Goal: Find specific page/section

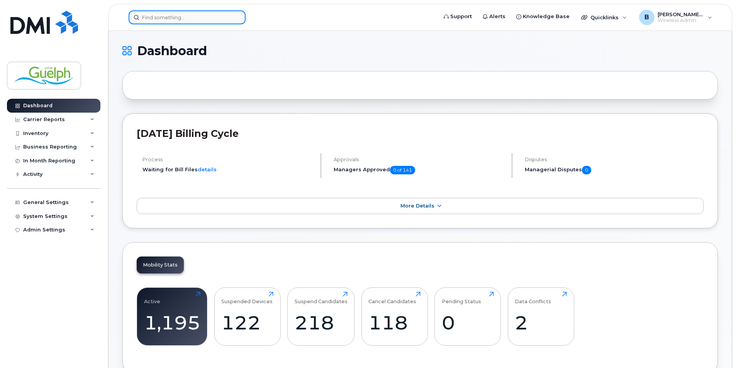
click at [185, 19] on input at bounding box center [187, 17] width 117 height 14
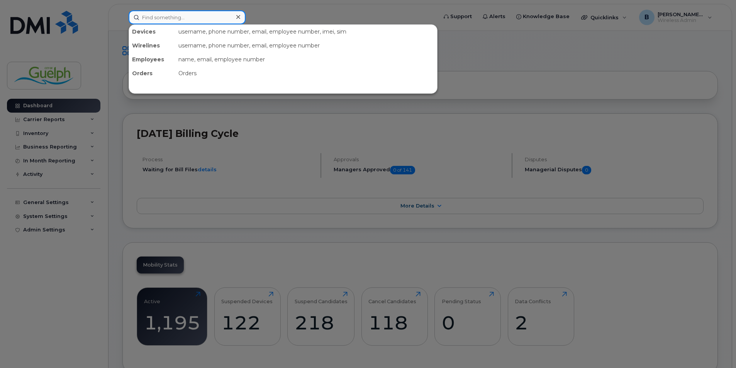
paste input "2268201109"
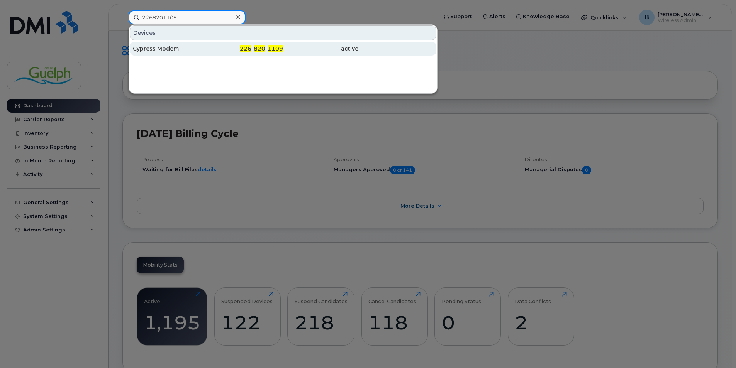
type input "2268201109"
click at [175, 47] on div "Cypress Modem" at bounding box center [170, 49] width 75 height 8
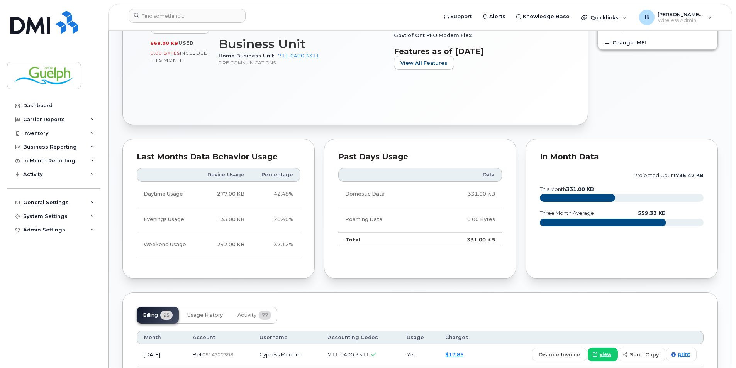
scroll to position [463, 0]
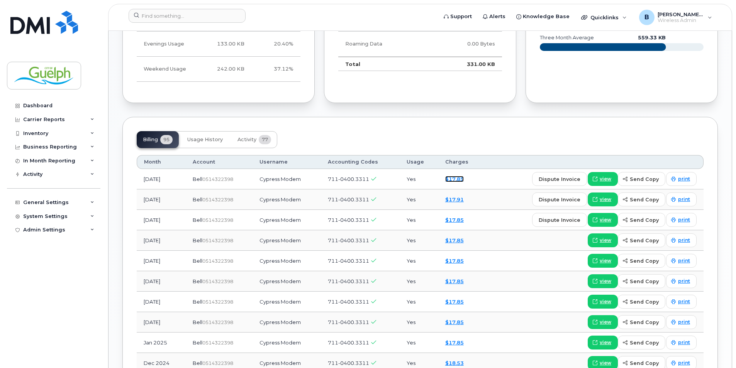
click at [462, 180] on link "$17.85" at bounding box center [454, 179] width 19 height 6
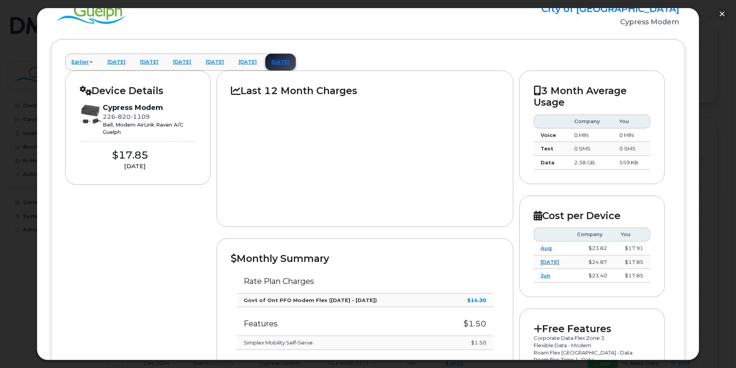
scroll to position [77, 0]
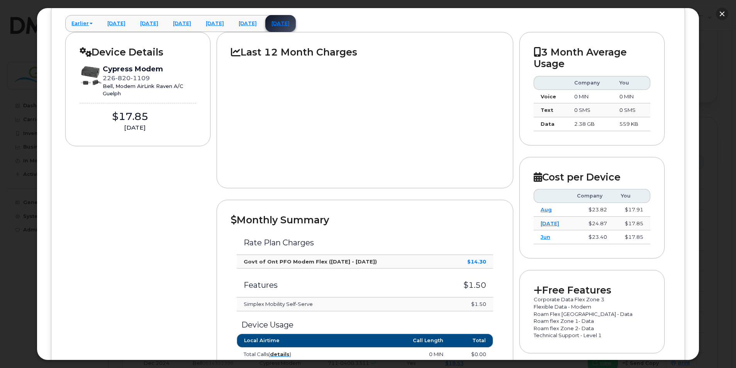
click at [724, 17] on button "button" at bounding box center [722, 14] width 12 height 12
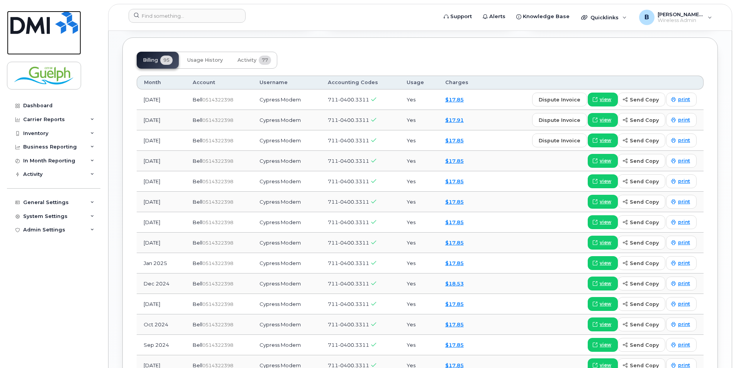
scroll to position [579, 0]
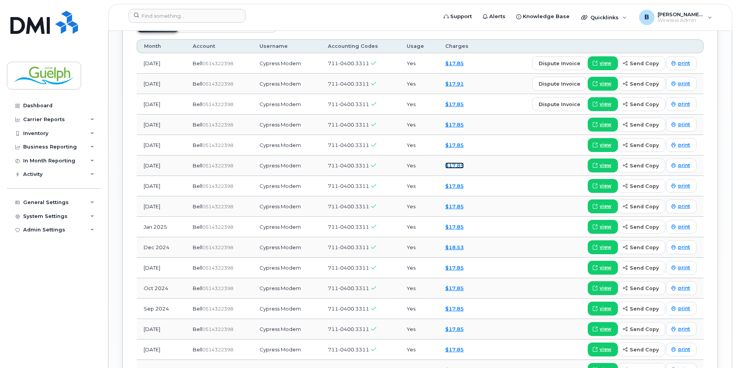
click at [461, 167] on link "$17.85" at bounding box center [454, 165] width 19 height 6
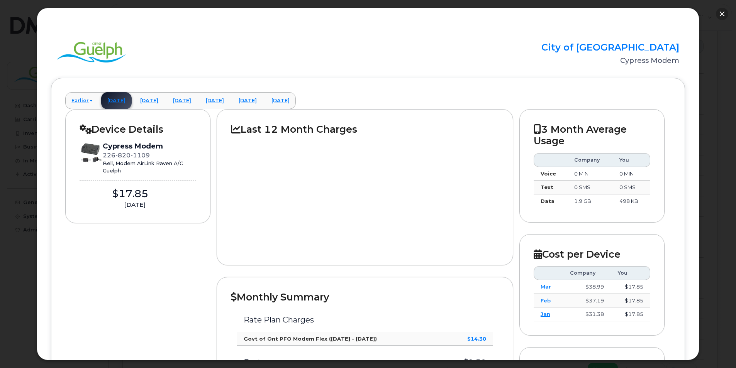
click at [721, 12] on button "button" at bounding box center [722, 14] width 12 height 12
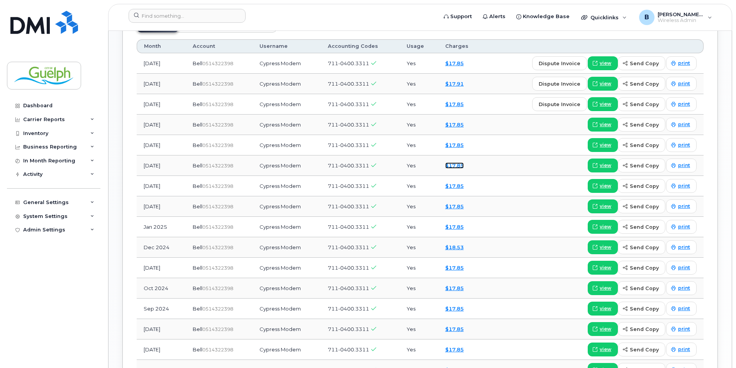
click at [462, 162] on link "$17.85" at bounding box center [454, 165] width 19 height 6
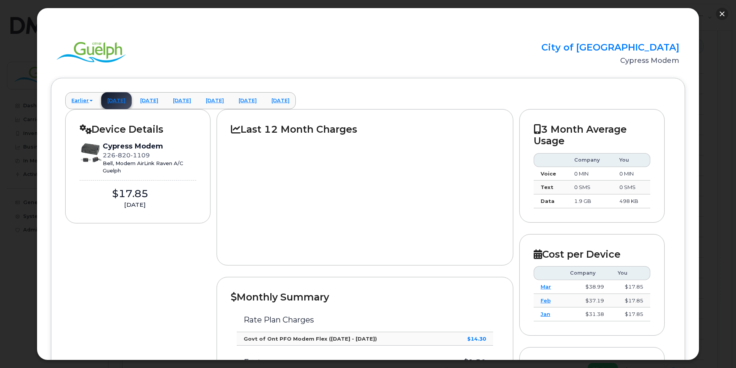
click at [725, 15] on button "button" at bounding box center [722, 14] width 12 height 12
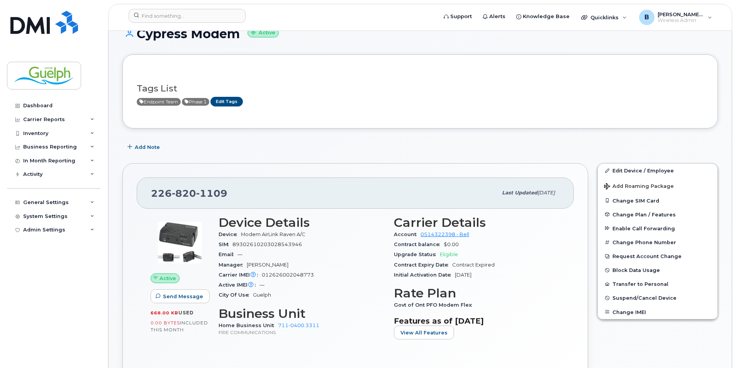
scroll to position [0, 0]
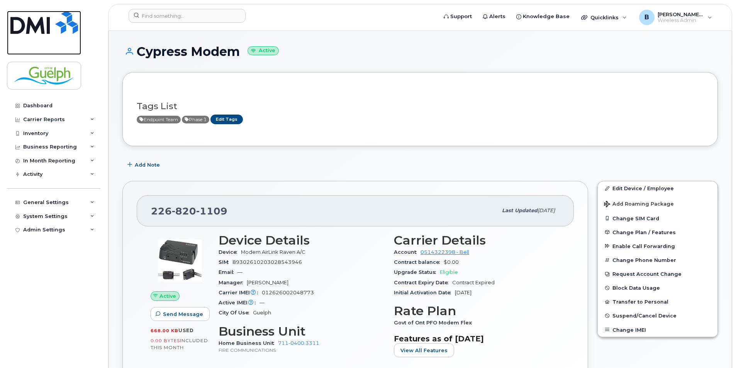
click at [30, 12] on img at bounding box center [44, 22] width 68 height 23
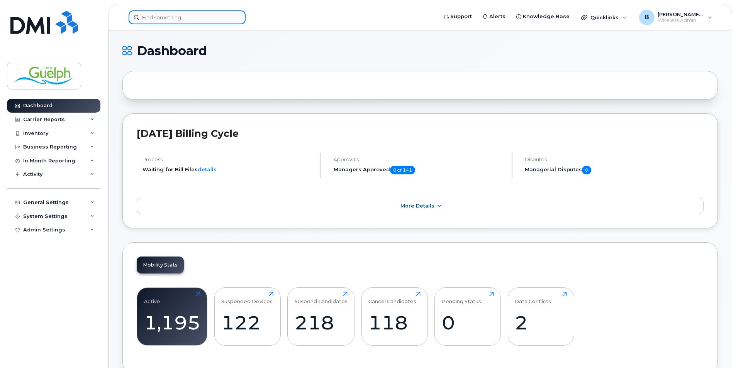
click at [149, 18] on input at bounding box center [187, 17] width 117 height 14
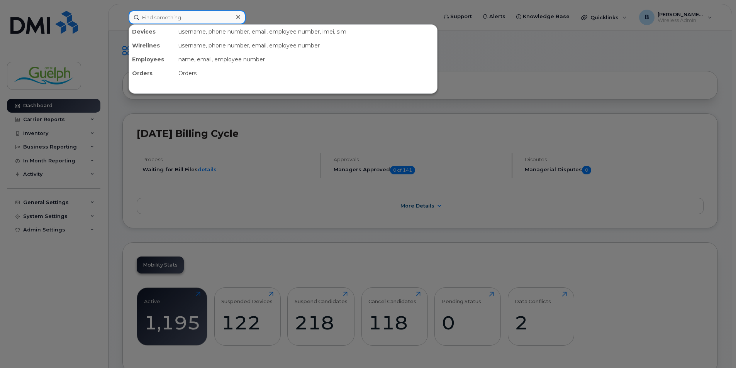
paste input "226-820-1408"
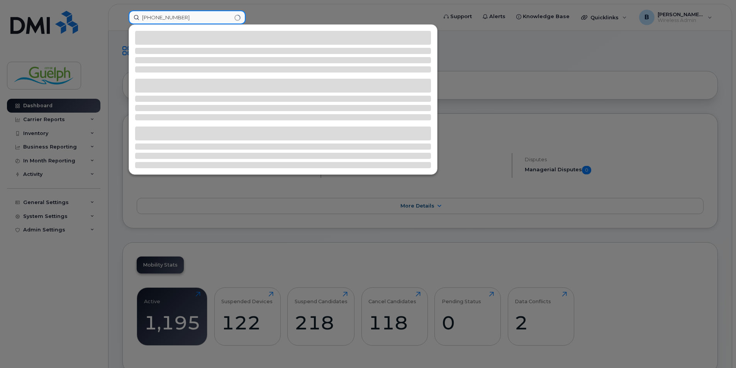
type input "226-820-1408"
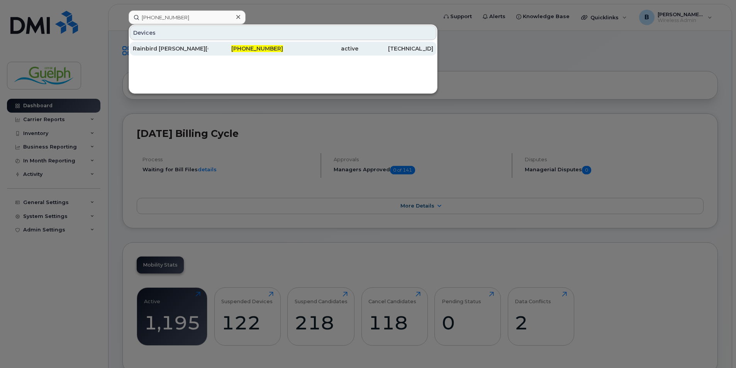
click at [164, 47] on div "Rainbird Lyons Park" at bounding box center [170, 49] width 75 height 8
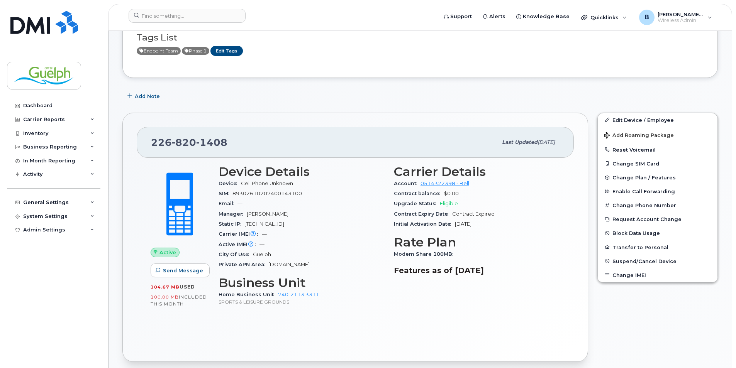
scroll to position [77, 0]
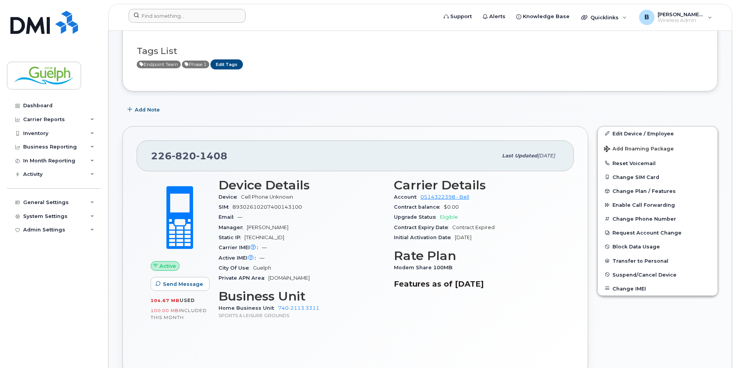
drag, startPoint x: 155, startPoint y: 23, endPoint x: 163, endPoint y: 17, distance: 10.5
click at [159, 20] on div at bounding box center [280, 17] width 316 height 17
click at [210, 17] on input at bounding box center [187, 16] width 117 height 14
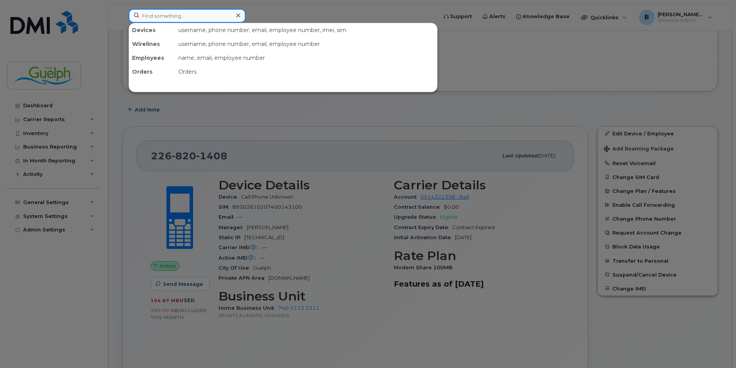
paste input "226-332-5715"
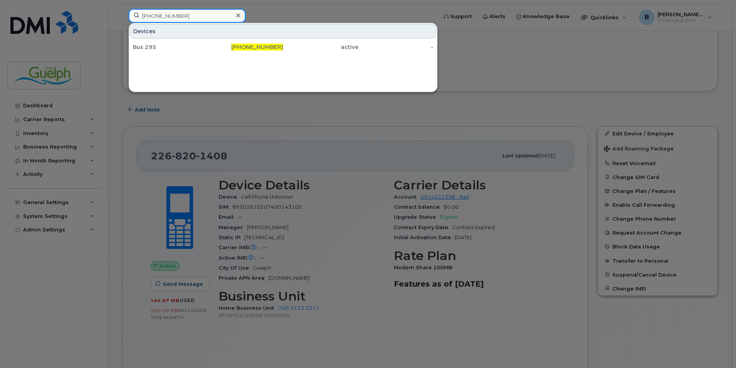
type input "226-332-5715"
click at [237, 17] on icon at bounding box center [238, 15] width 4 height 6
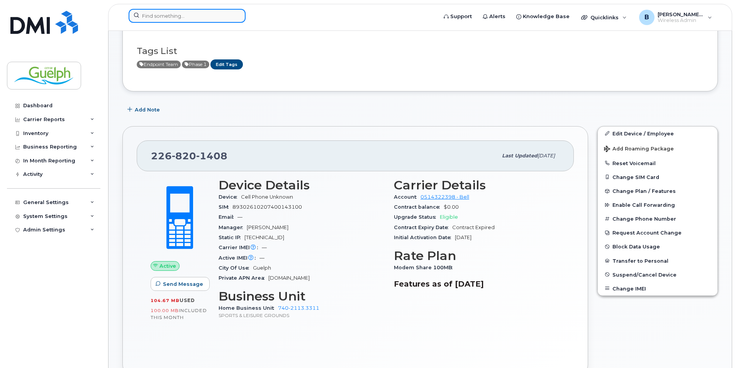
click at [222, 19] on input at bounding box center [187, 16] width 117 height 14
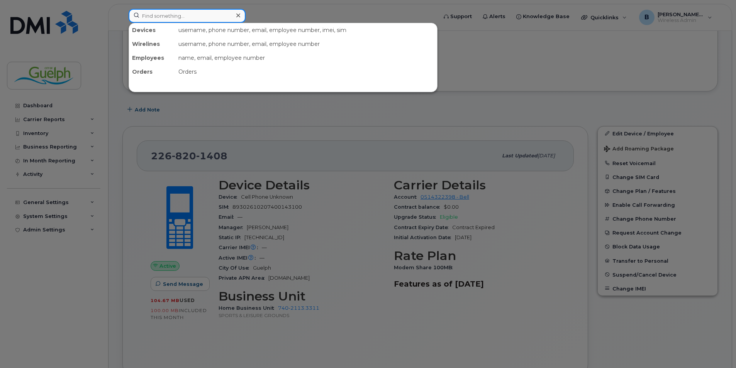
paste input "226-332-5715"
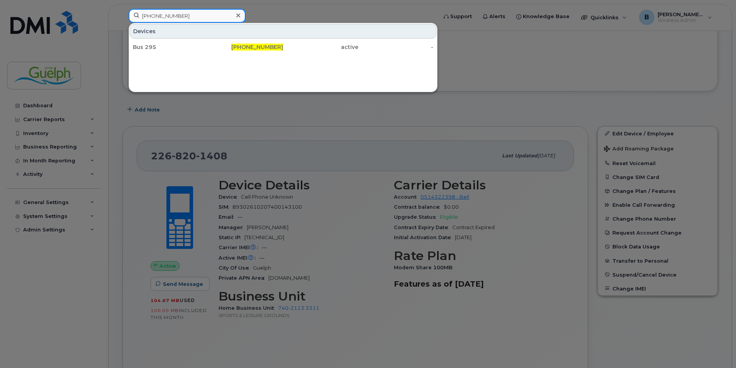
type input "226-332-5715"
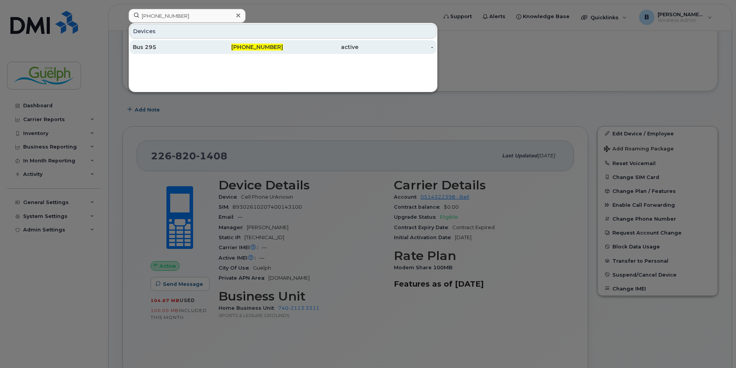
click at [248, 41] on div "226-332-5715" at bounding box center [245, 47] width 75 height 14
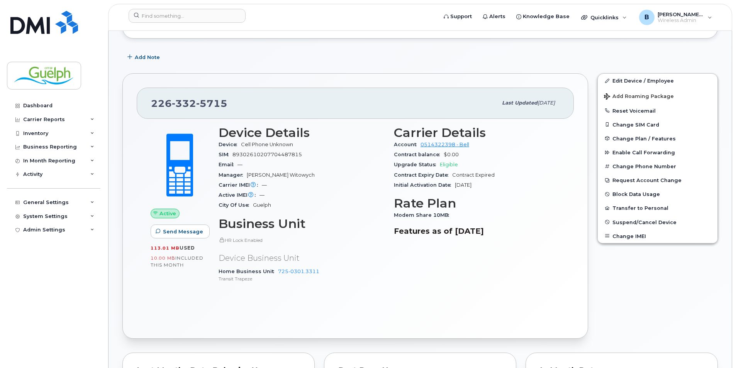
scroll to position [116, 0]
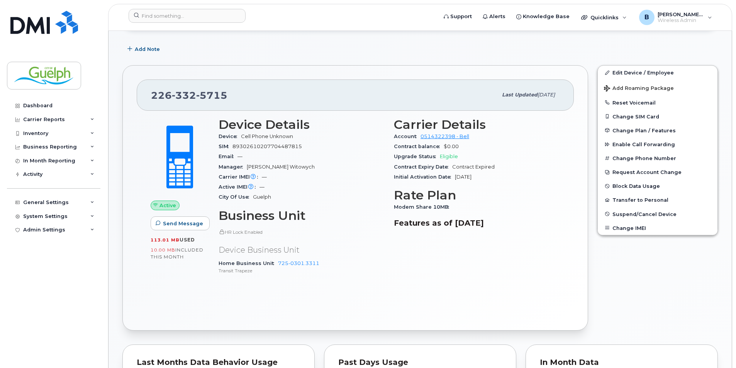
click at [303, 56] on div "Add Note" at bounding box center [419, 49] width 595 height 14
click at [49, 25] on img at bounding box center [44, 22] width 68 height 23
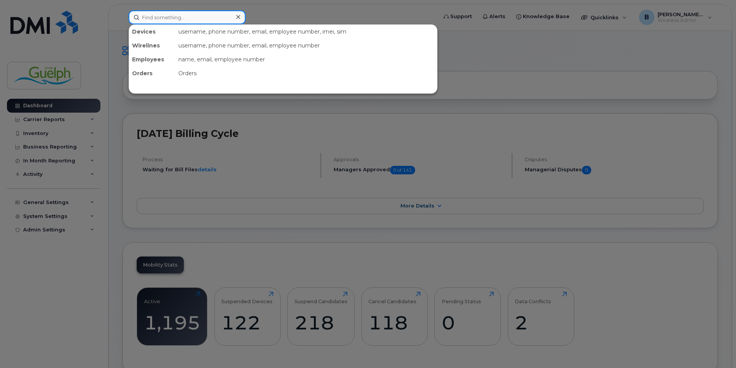
click at [196, 17] on input at bounding box center [187, 17] width 117 height 14
paste input "2263328765"
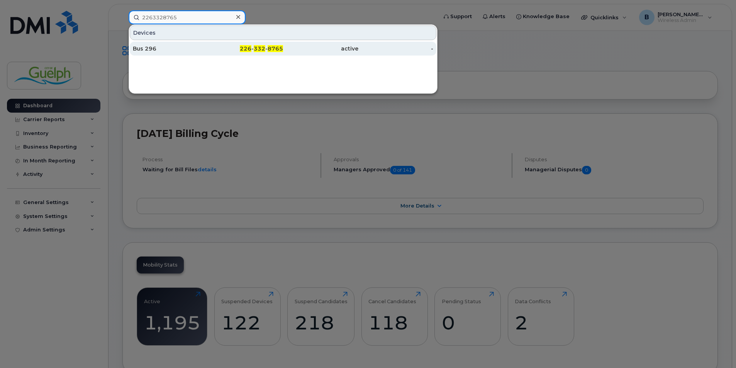
type input "2263328765"
click at [143, 52] on div "Bus 296" at bounding box center [170, 49] width 75 height 8
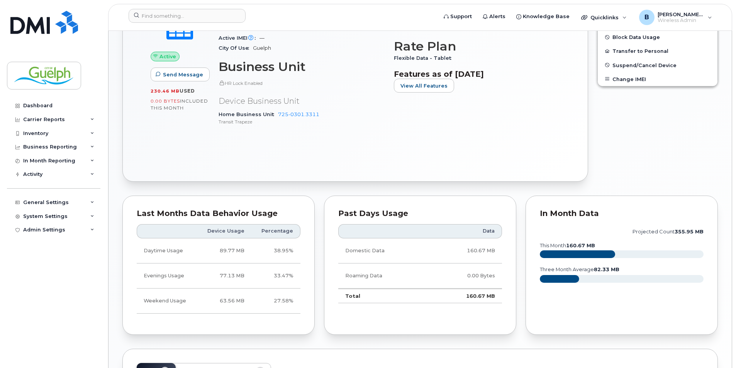
scroll to position [149, 0]
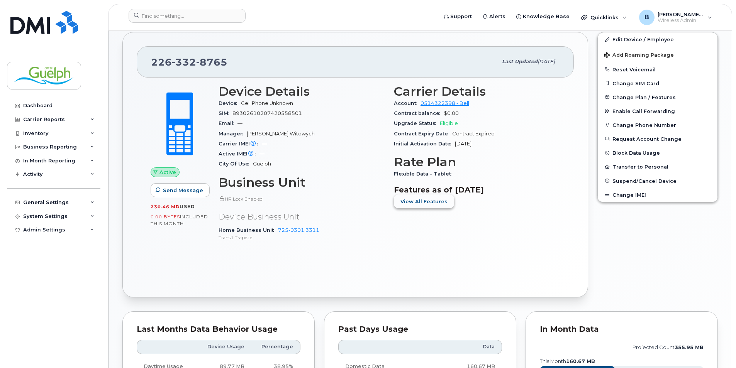
click at [446, 201] on button "View All Features" at bounding box center [424, 202] width 60 height 14
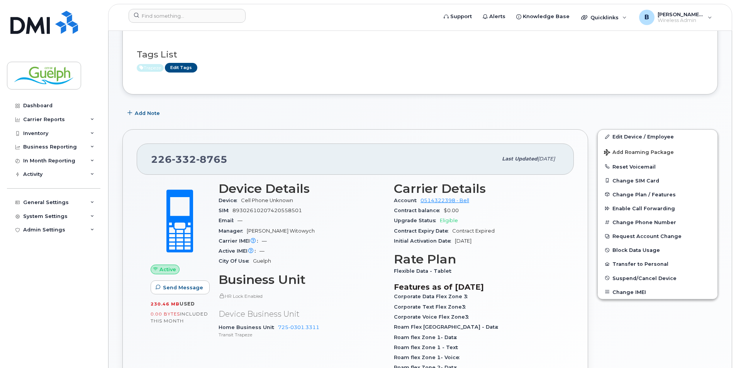
scroll to position [0, 0]
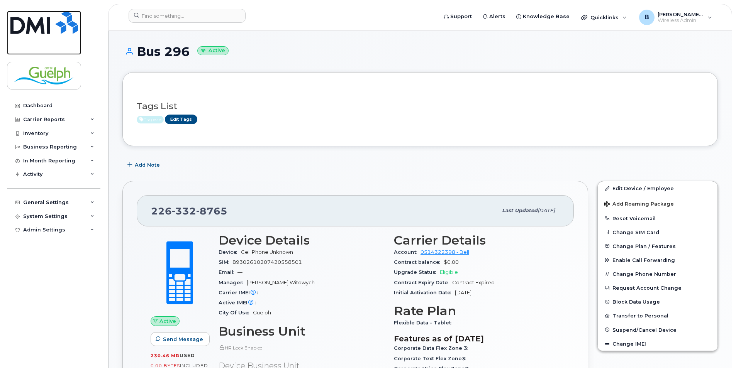
click at [61, 34] on link at bounding box center [44, 33] width 74 height 44
